Goal: Information Seeking & Learning: Check status

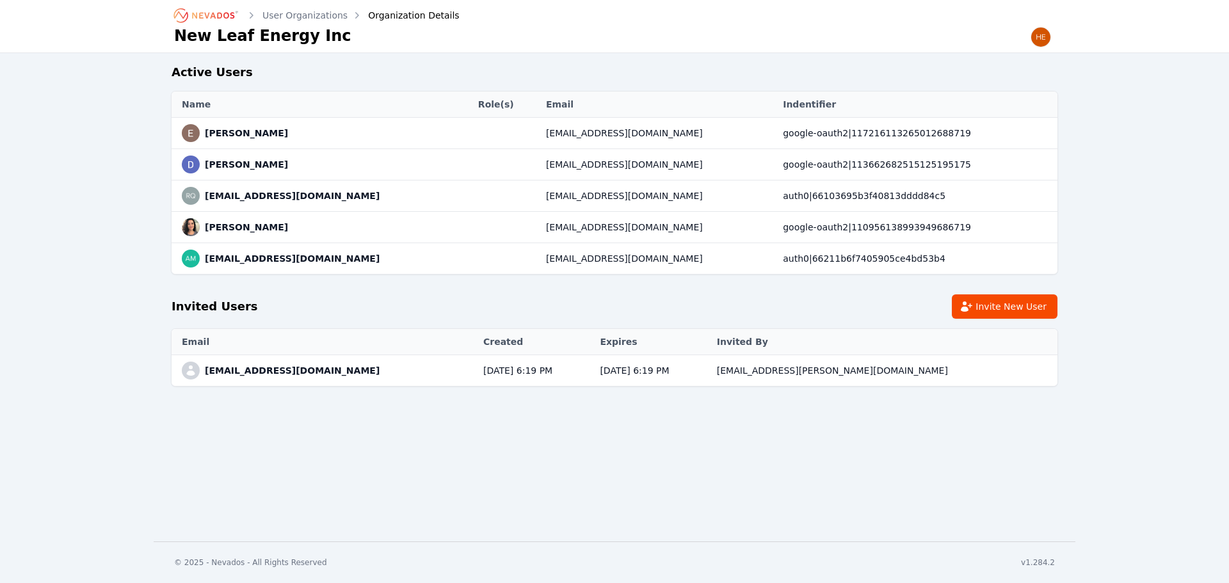
click at [204, 22] on icon "Breadcrumb" at bounding box center [207, 15] width 70 height 20
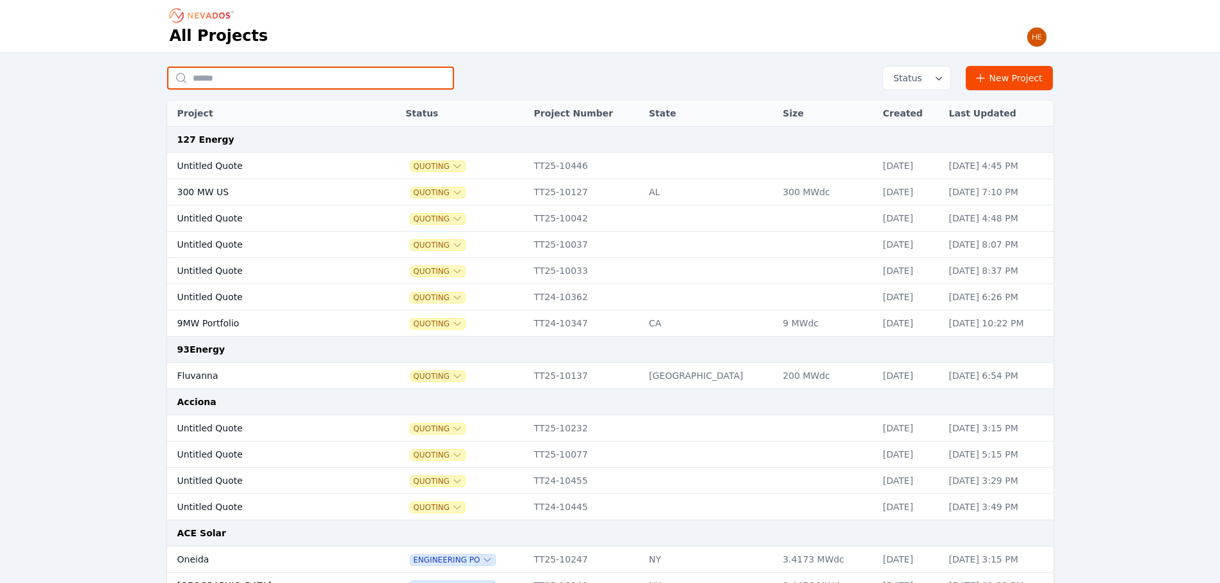
click at [228, 77] on input "text" at bounding box center [310, 78] width 287 height 23
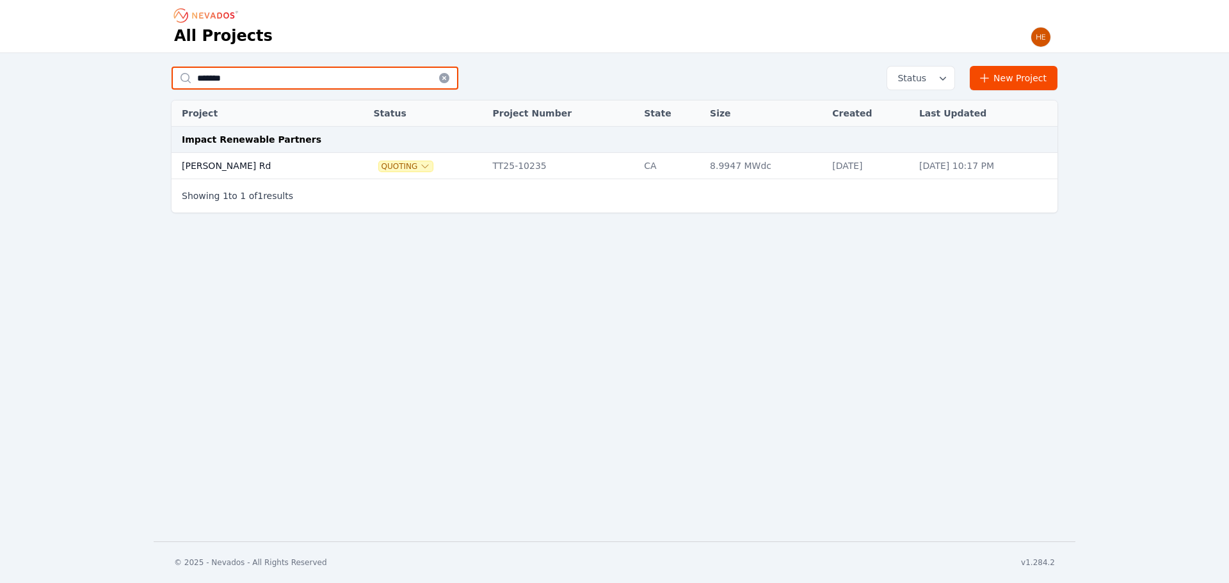
type input "******"
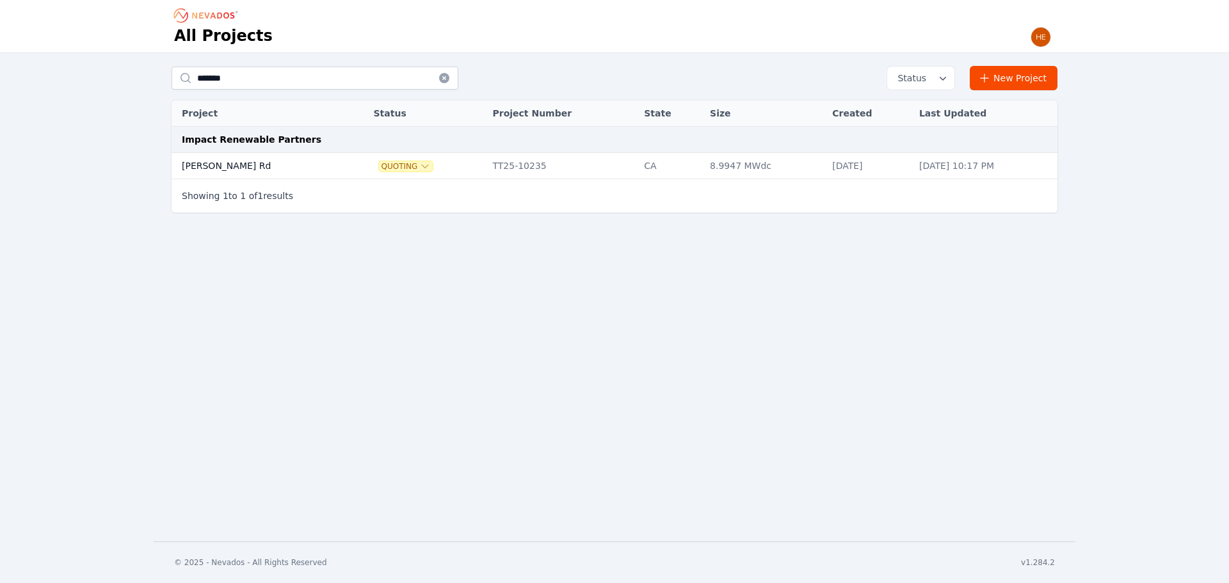
click at [229, 168] on td "[PERSON_NAME] Rd" at bounding box center [259, 166] width 175 height 26
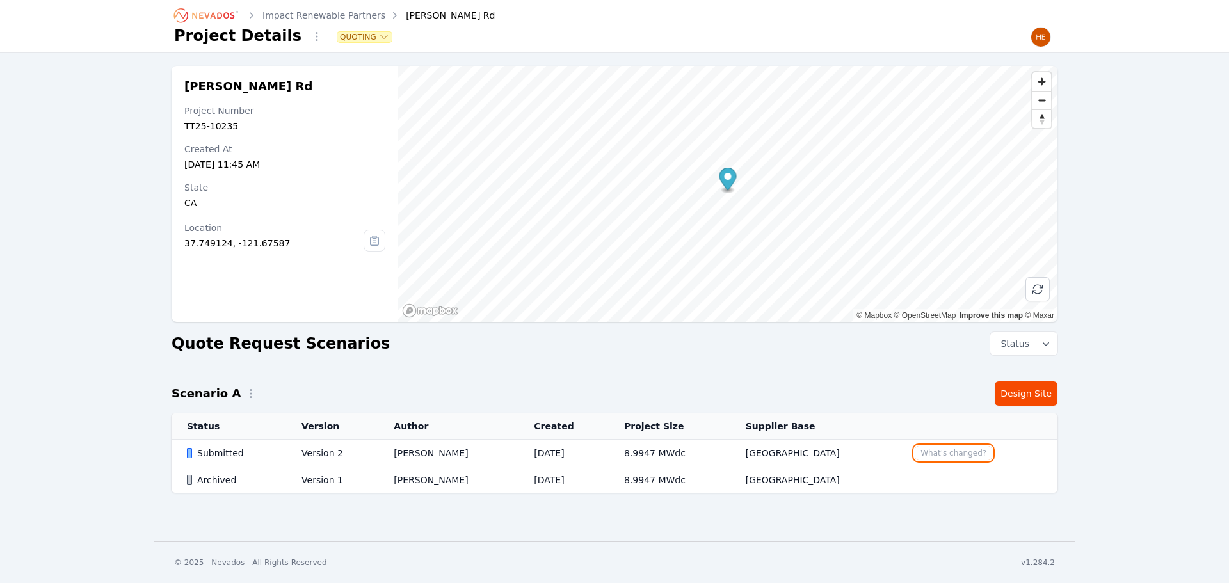
click at [934, 453] on button "What's changed?" at bounding box center [953, 453] width 77 height 14
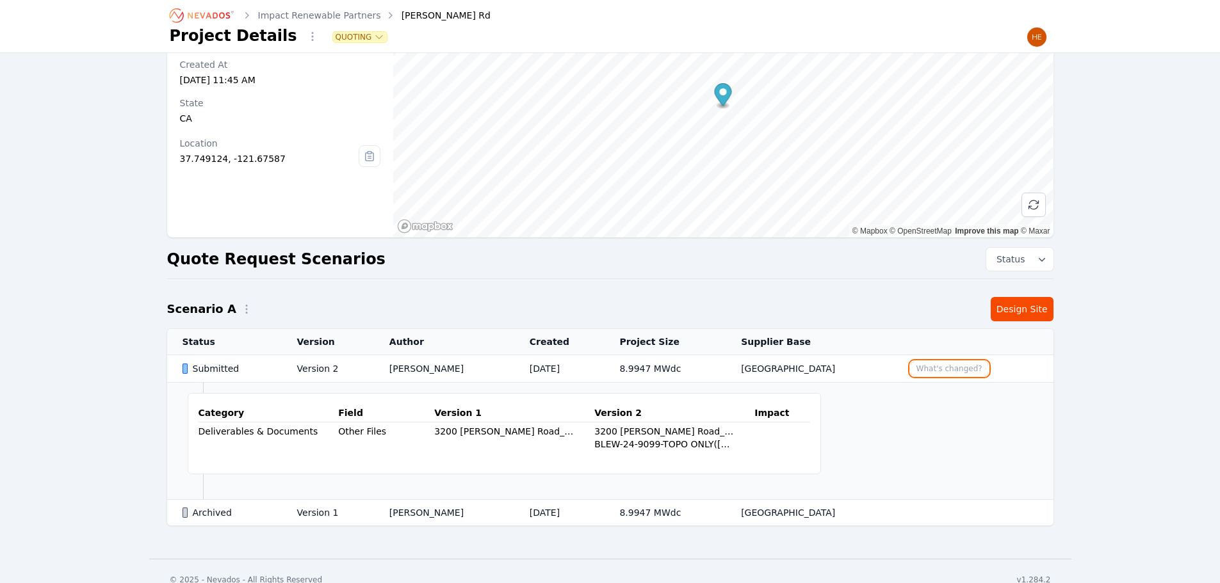
scroll to position [101, 0]
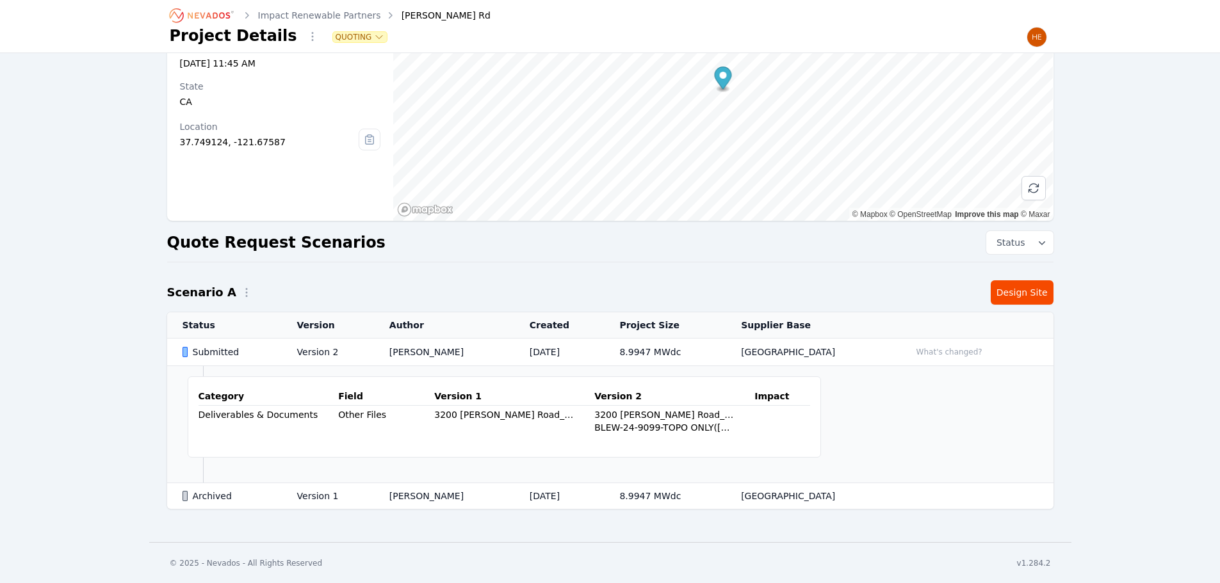
click at [209, 354] on div "Submitted" at bounding box center [228, 352] width 93 height 13
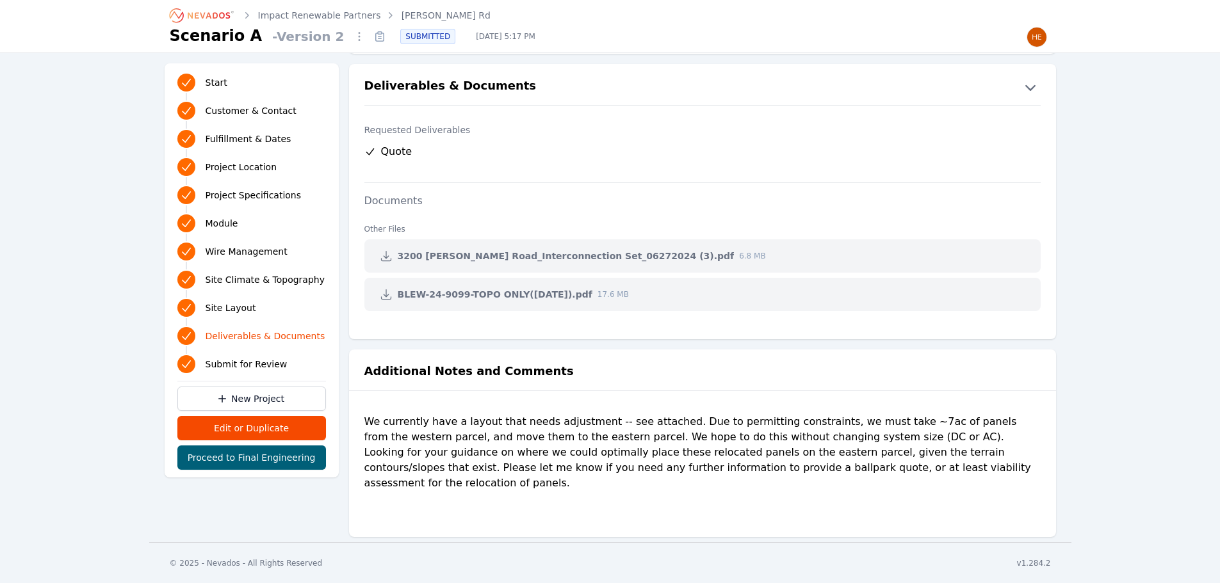
scroll to position [2493, 0]
click at [508, 501] on div "We currently have a layout that needs adjustment -- see attached. Due to permit…" at bounding box center [702, 465] width 676 height 102
click at [383, 257] on icon at bounding box center [386, 255] width 13 height 13
click at [380, 296] on icon at bounding box center [386, 293] width 13 height 13
